Goal: Task Accomplishment & Management: Complete application form

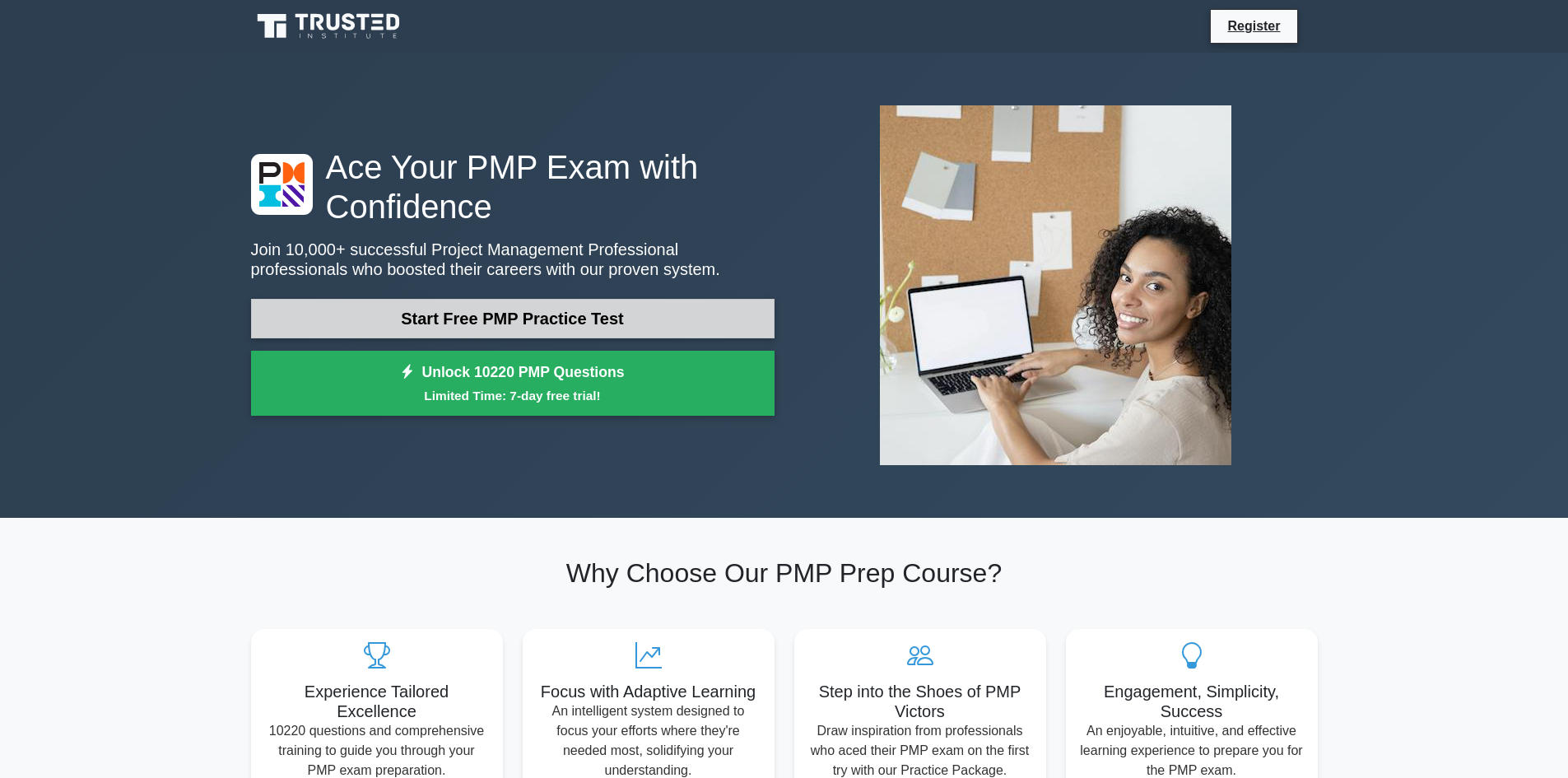
click at [569, 317] on link "Start Free PMP Practice Test" at bounding box center [513, 319] width 523 height 40
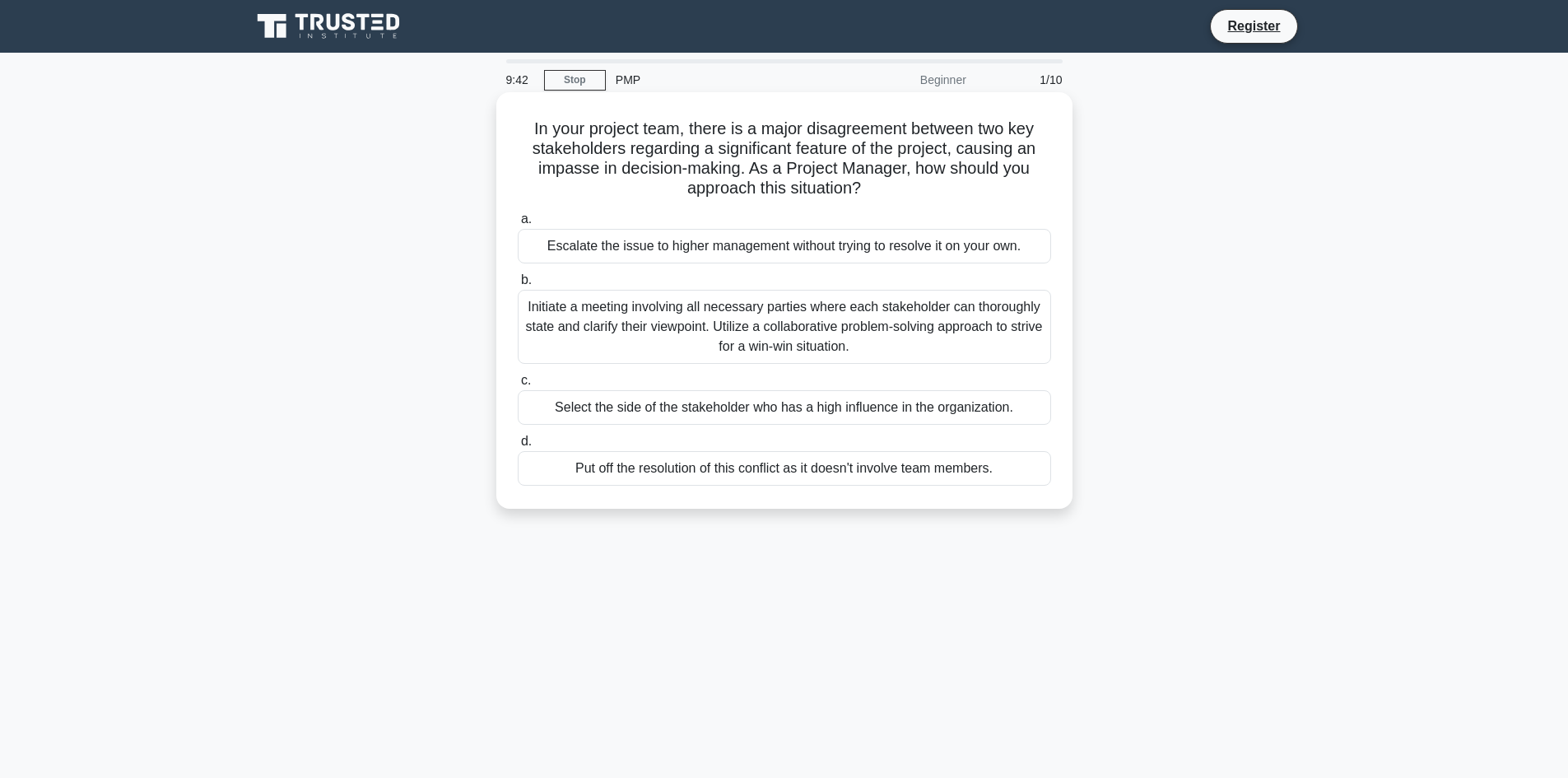
click at [955, 335] on div "Initiate a meeting involving all necessary parties where each stakeholder can t…" at bounding box center [784, 327] width 533 height 74
click at [518, 286] on input "b. Initiate a meeting involving all necessary parties where each stakeholder ca…" at bounding box center [518, 280] width 0 height 11
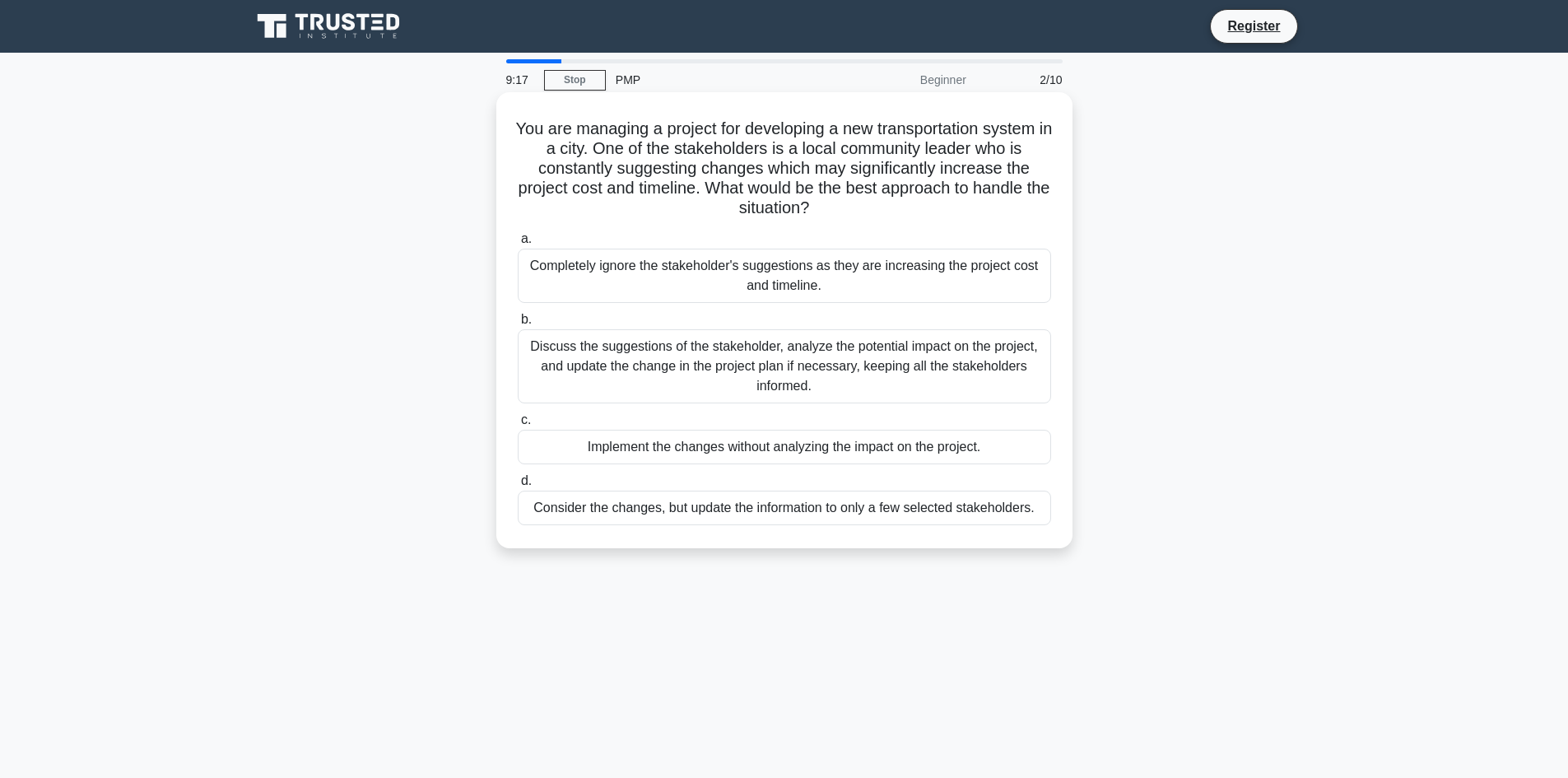
click at [805, 362] on div "Discuss the suggestions of the stakeholder, analyze the potential impact on the…" at bounding box center [784, 366] width 533 height 74
click at [518, 325] on input "b. Discuss the suggestions of the stakeholder, analyze the potential impact on …" at bounding box center [518, 319] width 0 height 11
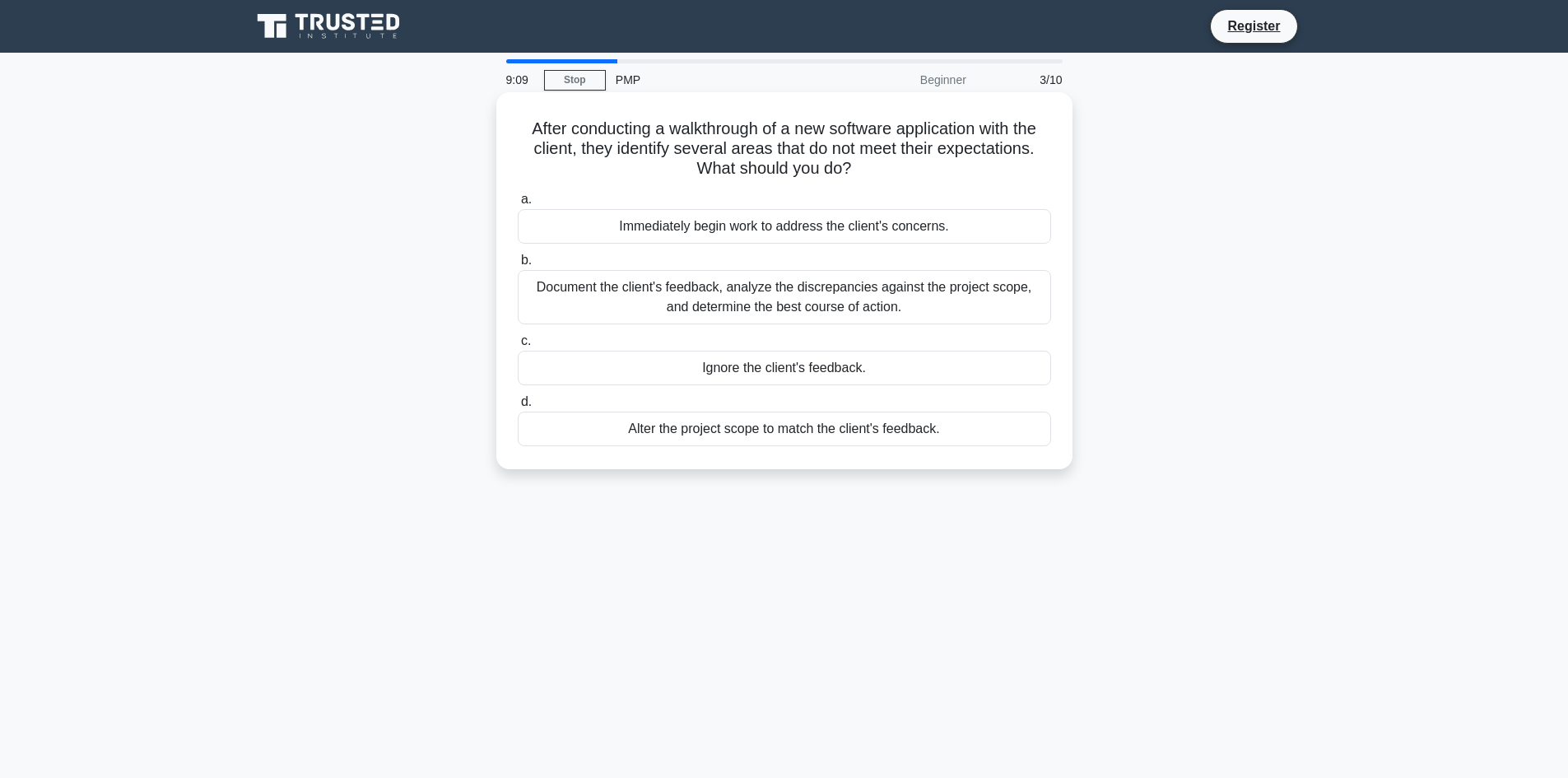
click at [858, 298] on div "Document the client's feedback, analyze the discrepancies against the project s…" at bounding box center [784, 297] width 533 height 54
click at [518, 266] on input "b. Document the client's feedback, analyze the discrepancies against the projec…" at bounding box center [518, 260] width 0 height 11
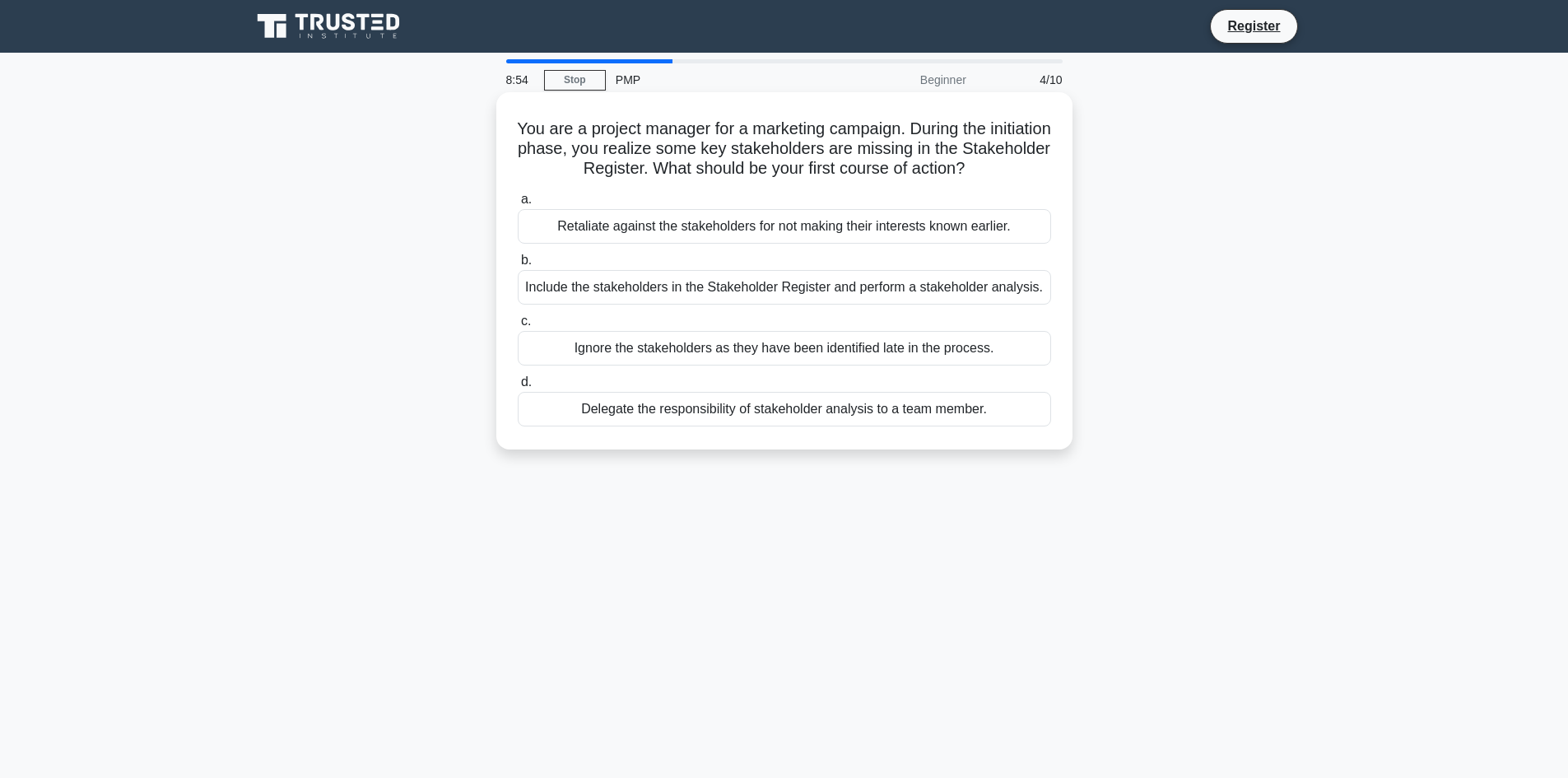
click at [823, 287] on div "Include the stakeholders in the Stakeholder Register and perform a stakeholder …" at bounding box center [784, 288] width 533 height 35
click at [518, 266] on input "b. Include the stakeholders in the Stakeholder Register and perform a stakehold…" at bounding box center [518, 260] width 0 height 11
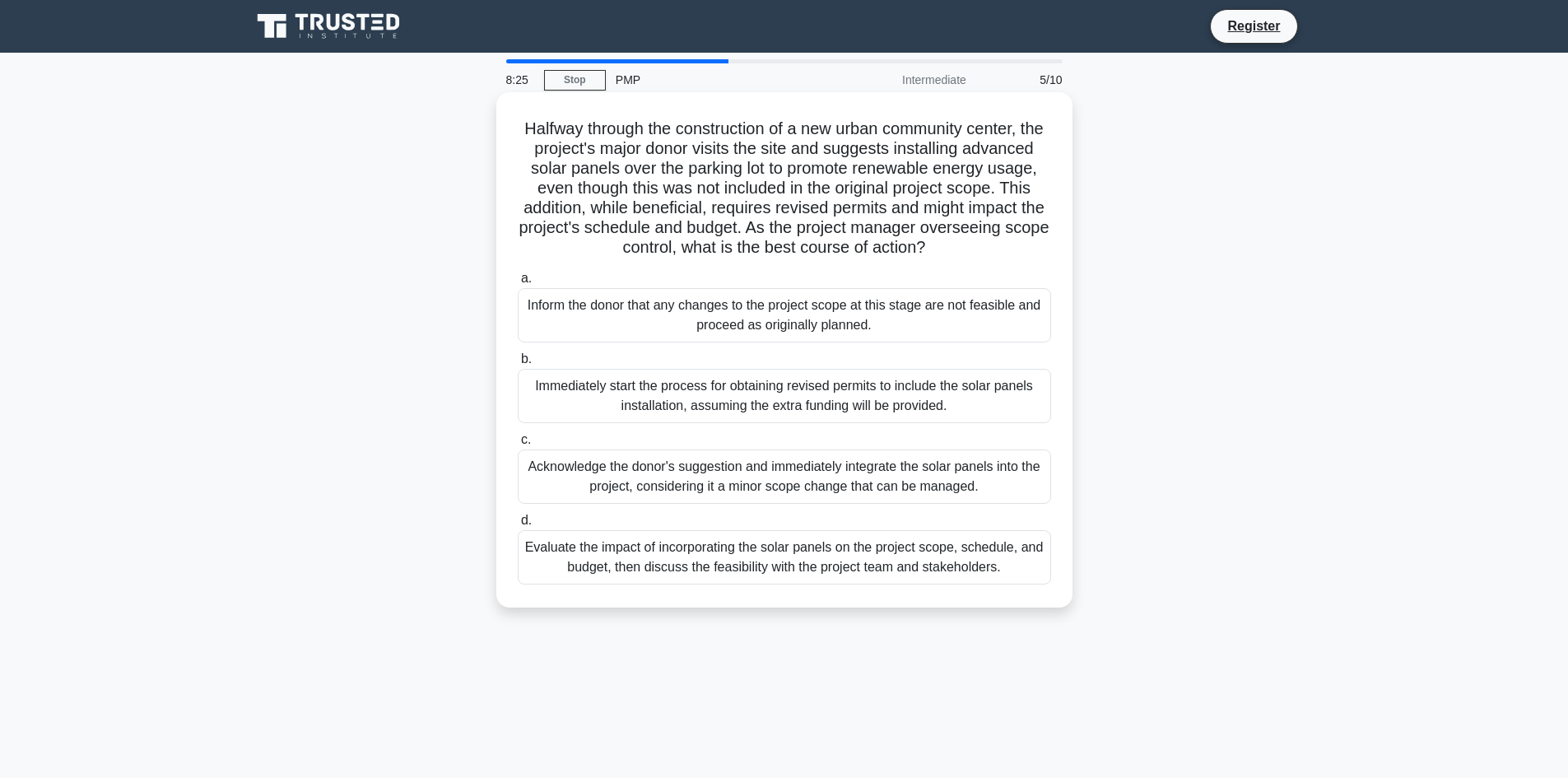
click at [907, 584] on div "Evaluate the impact of incorporating the solar panels on the project scope, sch…" at bounding box center [784, 557] width 533 height 54
click at [518, 526] on input "d. Evaluate the impact of incorporating the solar panels on the project scope, …" at bounding box center [518, 520] width 0 height 11
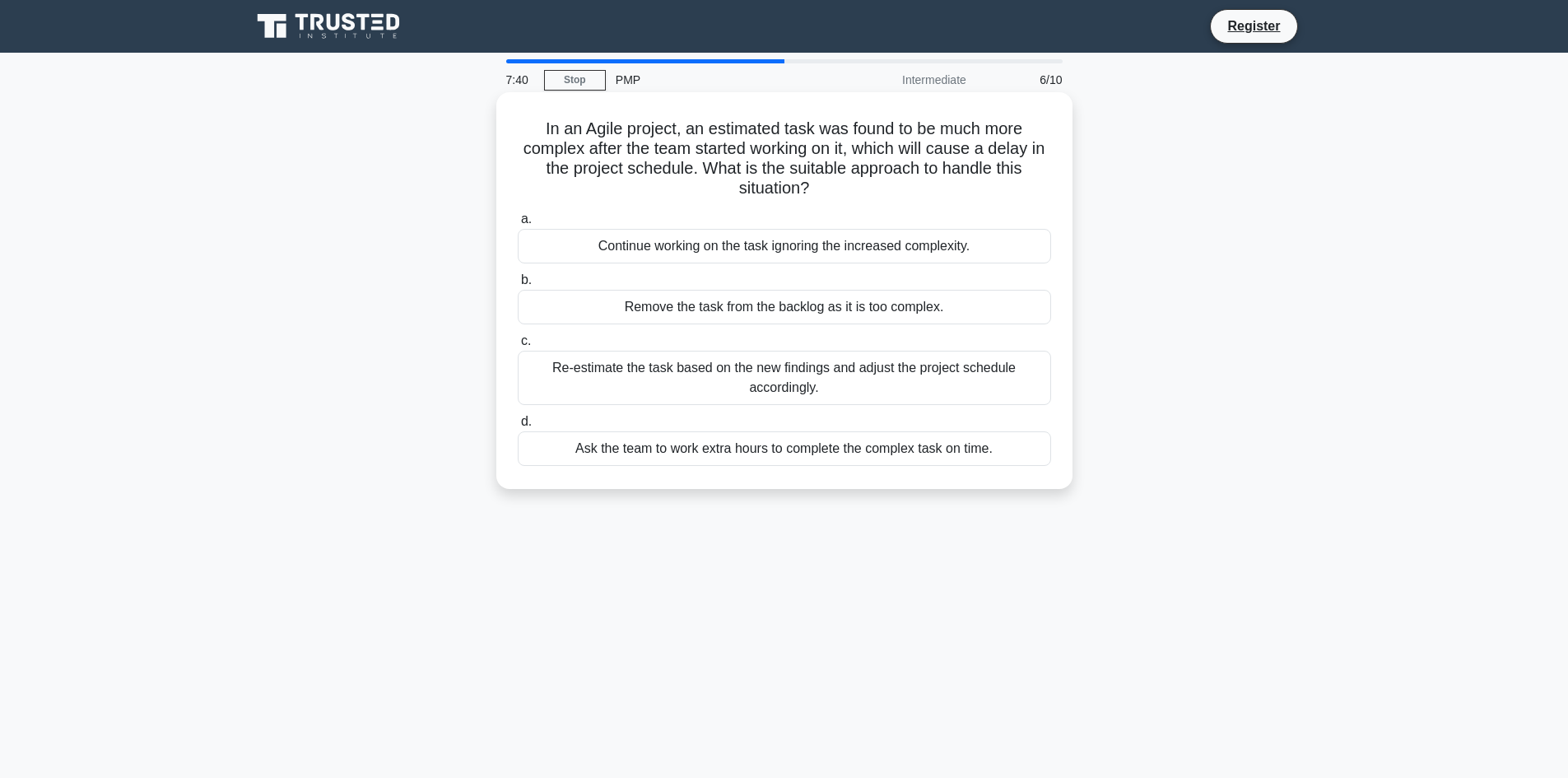
click at [759, 380] on div "Re-estimate the task based on the new findings and adjust the project schedule …" at bounding box center [784, 377] width 533 height 54
click at [518, 347] on input "c. Re-estimate the task based on the new findings and adjust the project schedu…" at bounding box center [518, 341] width 0 height 11
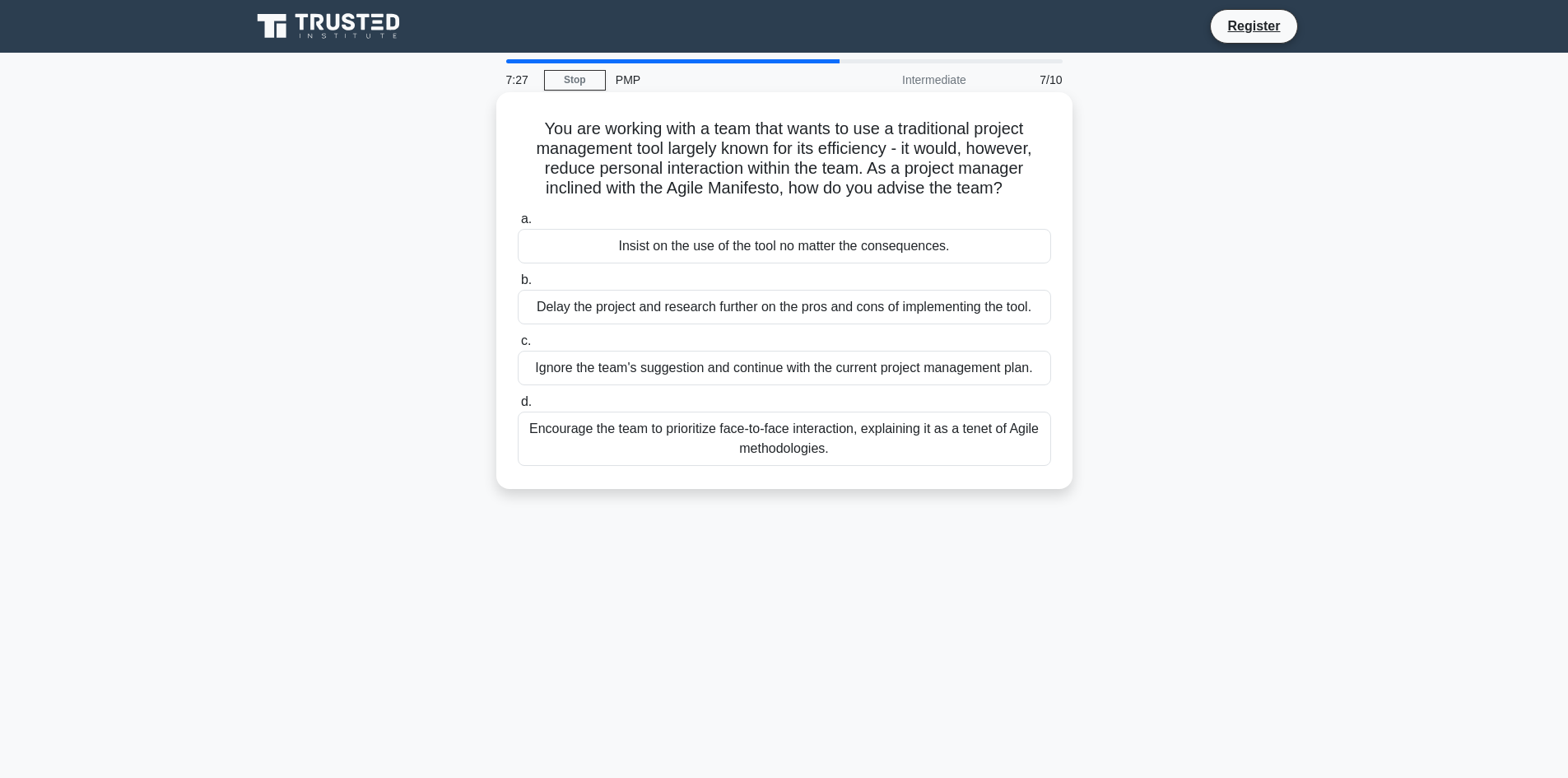
click at [938, 451] on div "Encourage the team to prioritize face-to-face interaction, explaining it as a t…" at bounding box center [784, 438] width 533 height 54
click at [518, 407] on input "d. Encourage the team to prioritize face-to-face interaction, explaining it as …" at bounding box center [518, 401] width 0 height 11
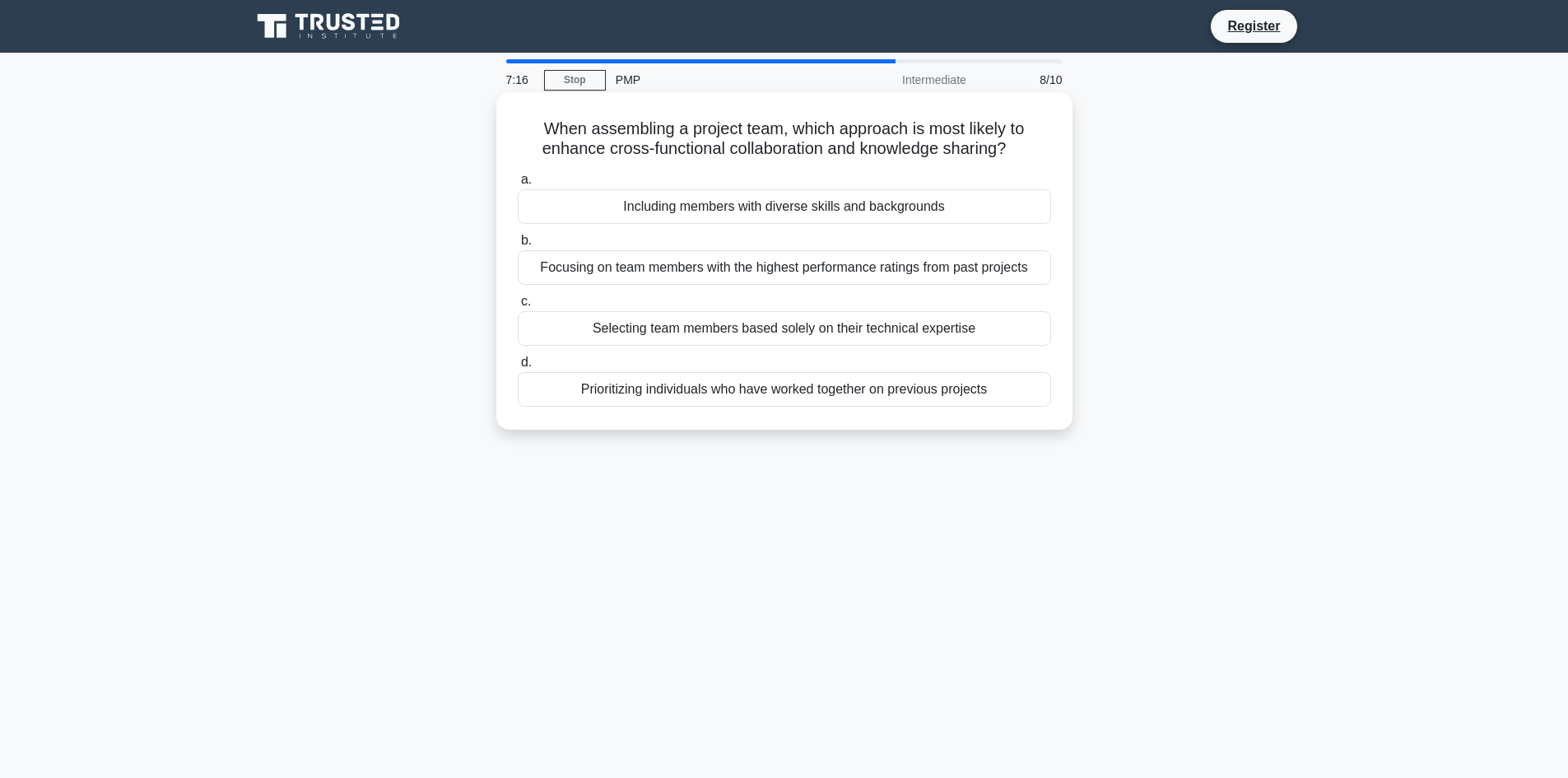
click at [882, 208] on div "Including members with diverse skills and backgrounds" at bounding box center [784, 207] width 533 height 35
click at [518, 185] on input "a. Including members with diverse skills and backgrounds" at bounding box center [518, 180] width 0 height 11
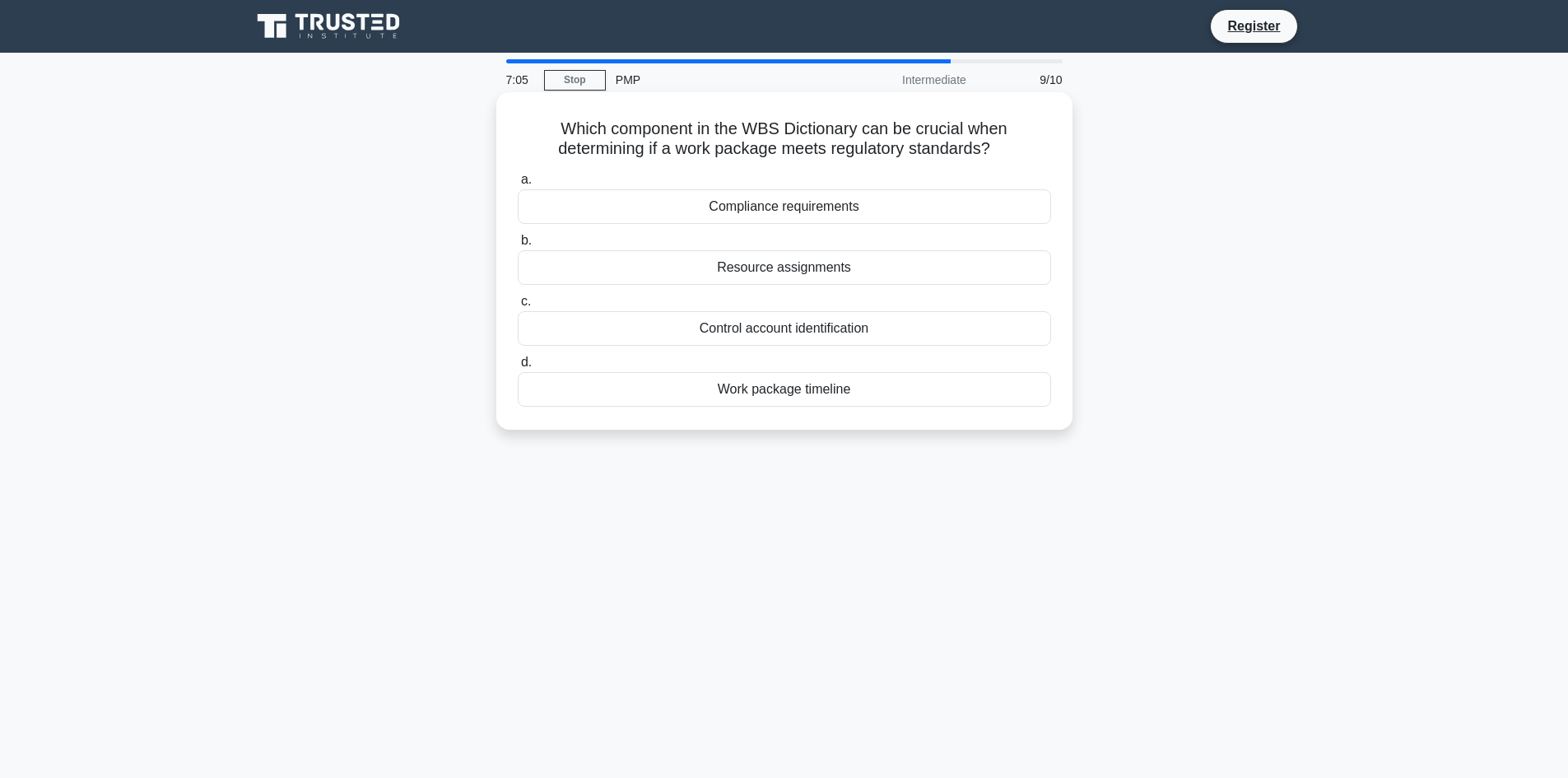
click at [856, 203] on div "Compliance requirements" at bounding box center [784, 207] width 533 height 35
click at [518, 185] on input "a. Compliance requirements" at bounding box center [518, 180] width 0 height 11
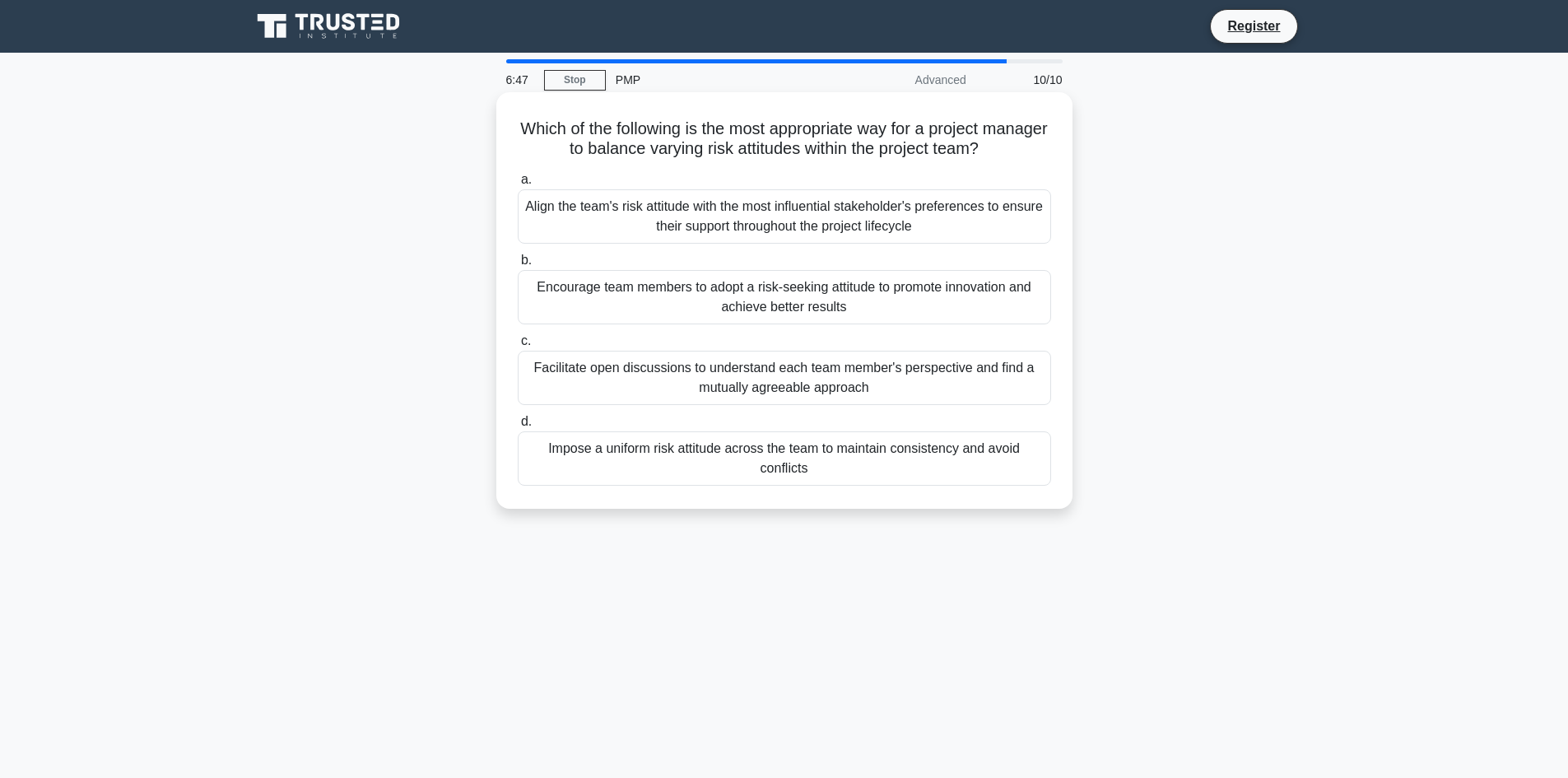
click at [938, 376] on div "Facilitate open discussions to understand each team member's perspective and fi…" at bounding box center [784, 377] width 533 height 54
click at [518, 347] on input "c. Facilitate open discussions to understand each team member's perspective and…" at bounding box center [518, 341] width 0 height 11
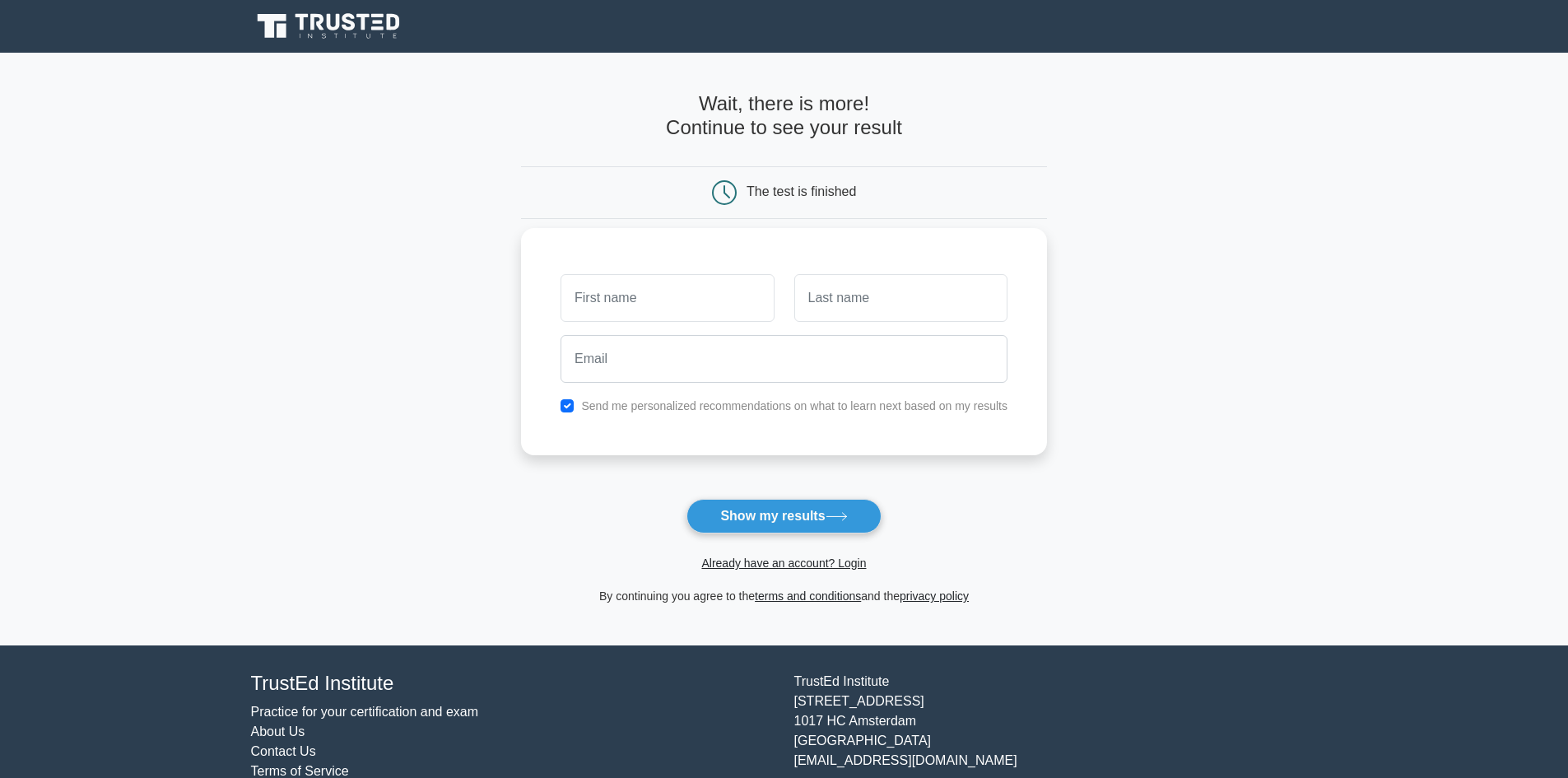
click at [682, 312] on input "text" at bounding box center [667, 298] width 214 height 47
type input "Ashleigh"
click at [858, 304] on input "text" at bounding box center [901, 298] width 214 height 47
type input "Goodale"
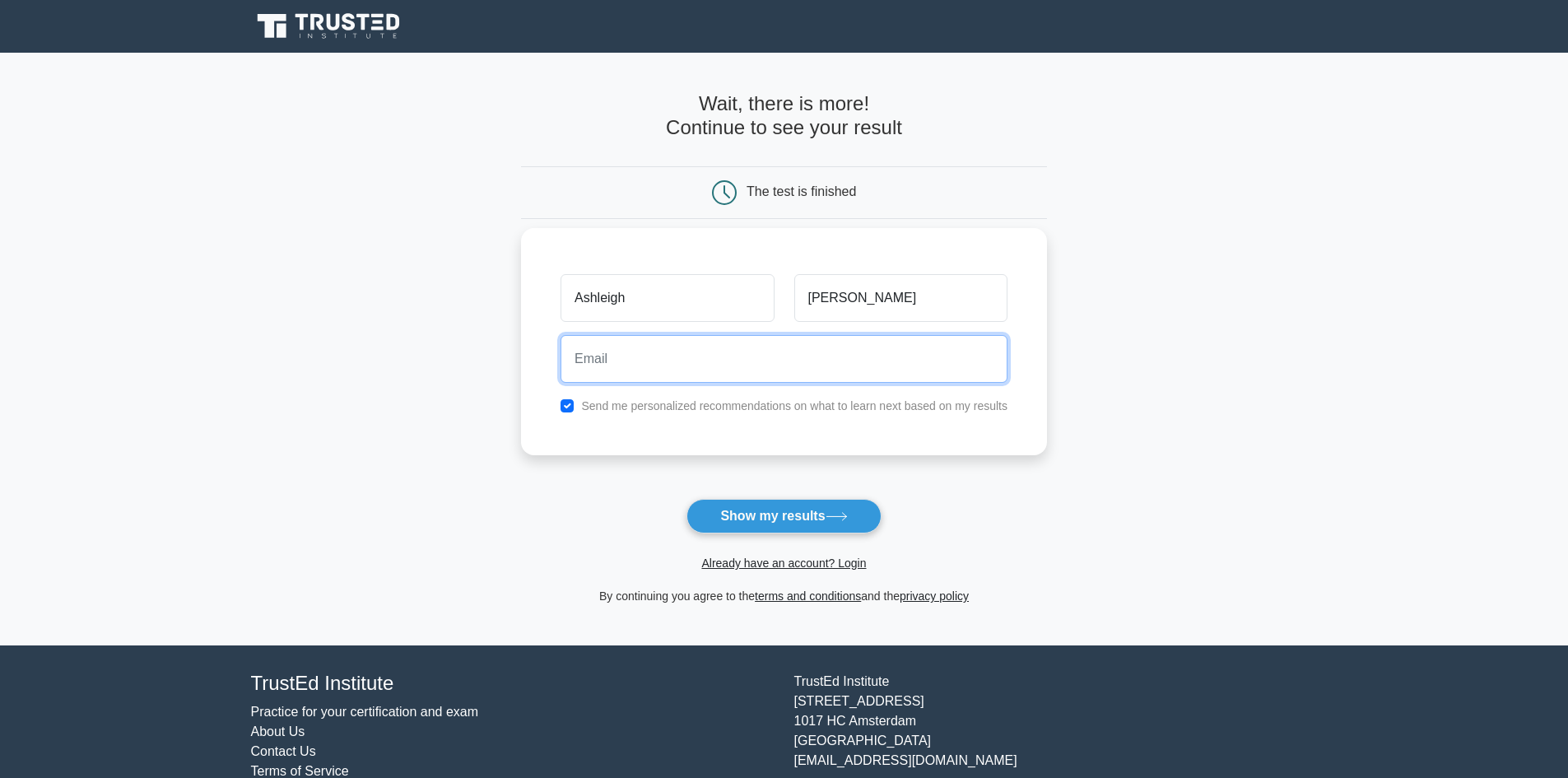
click at [838, 366] on input "email" at bounding box center [784, 358] width 447 height 47
type input "ashleighgoodale@gmail.com"
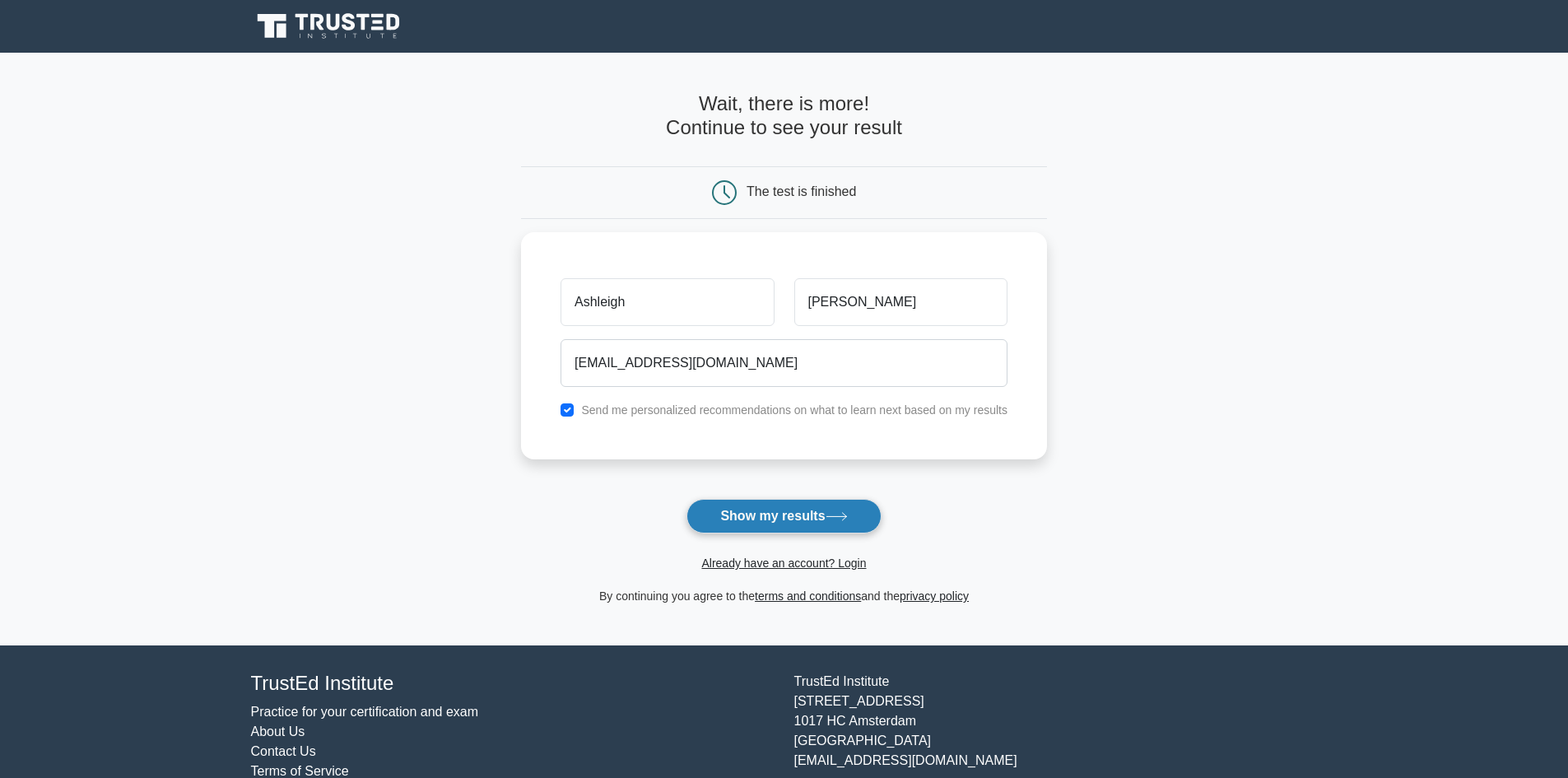
click at [784, 518] on button "Show my results" at bounding box center [784, 516] width 194 height 35
